Goal: Task Accomplishment & Management: Manage account settings

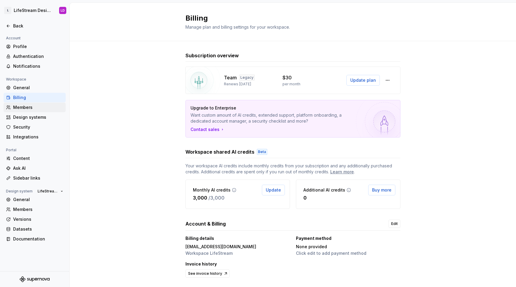
click at [30, 106] on div "Members" at bounding box center [38, 108] width 50 height 6
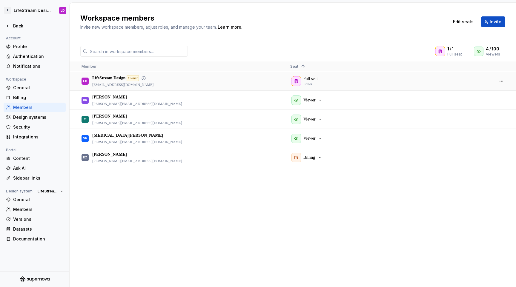
click at [317, 80] on div "Full seat Editor" at bounding box center [389, 81] width 199 height 18
click at [500, 79] on button "button" at bounding box center [501, 81] width 8 height 8
click at [450, 73] on div "Full seat Editor" at bounding box center [389, 81] width 199 height 18
click at [138, 77] on div "Owner" at bounding box center [133, 78] width 12 height 6
click at [200, 81] on div "LD LifeStream Design Owner [EMAIL_ADDRESS][DOMAIN_NAME]" at bounding box center [181, 81] width 199 height 18
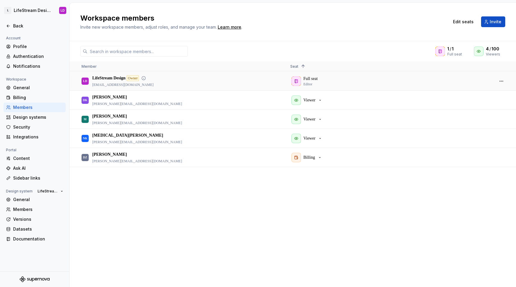
click at [297, 81] on div "Full seat Editor" at bounding box center [389, 81] width 199 height 18
click at [310, 79] on div "Full seat Editor" at bounding box center [389, 81] width 199 height 18
click at [309, 88] on div "Full seat Editor" at bounding box center [389, 81] width 199 height 18
click at [309, 85] on div "Full seat Editor" at bounding box center [389, 81] width 199 height 18
